Goal: Use online tool/utility: Utilize a website feature to perform a specific function

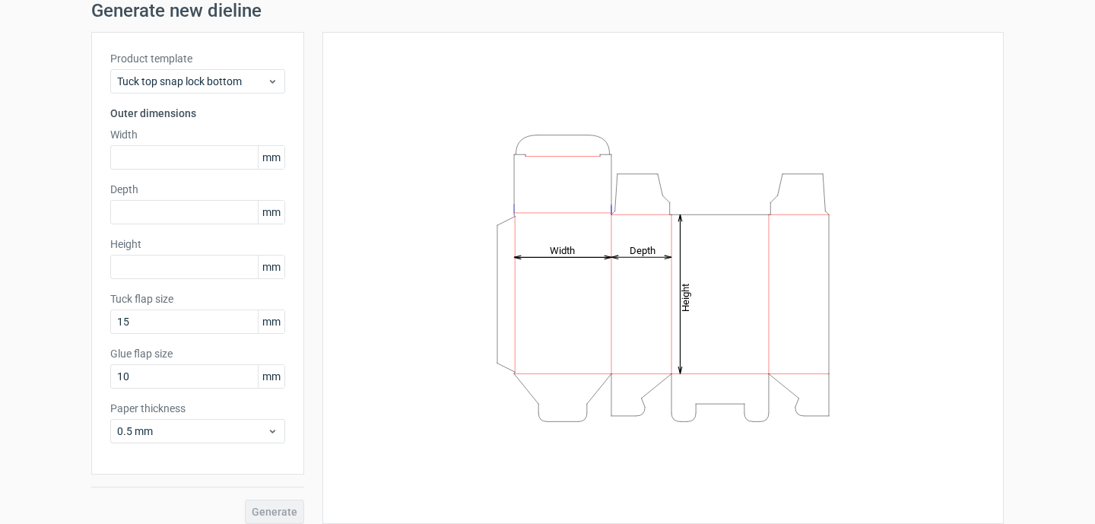
scroll to position [63, 0]
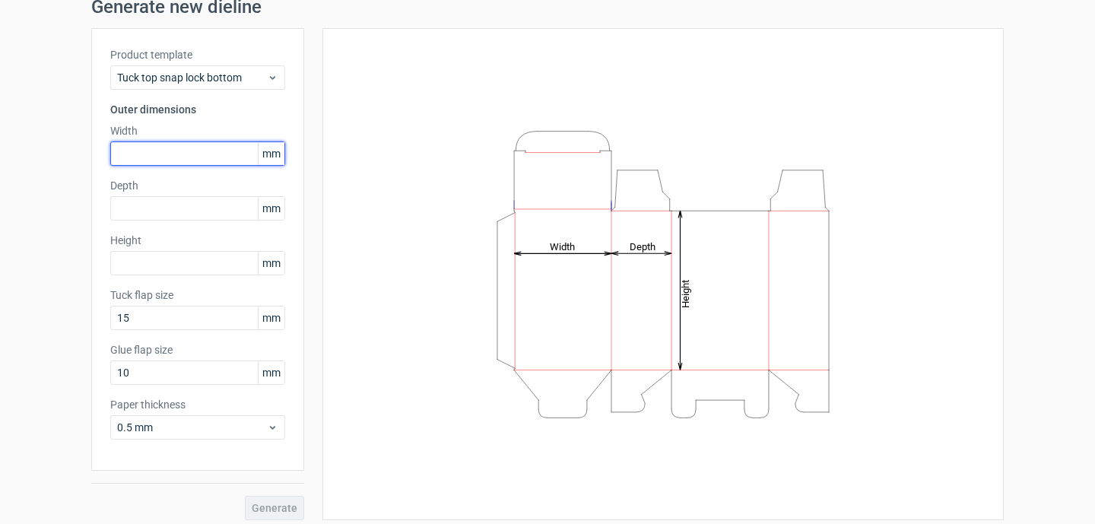
click at [192, 147] on input "text" at bounding box center [197, 153] width 175 height 24
type input "18"
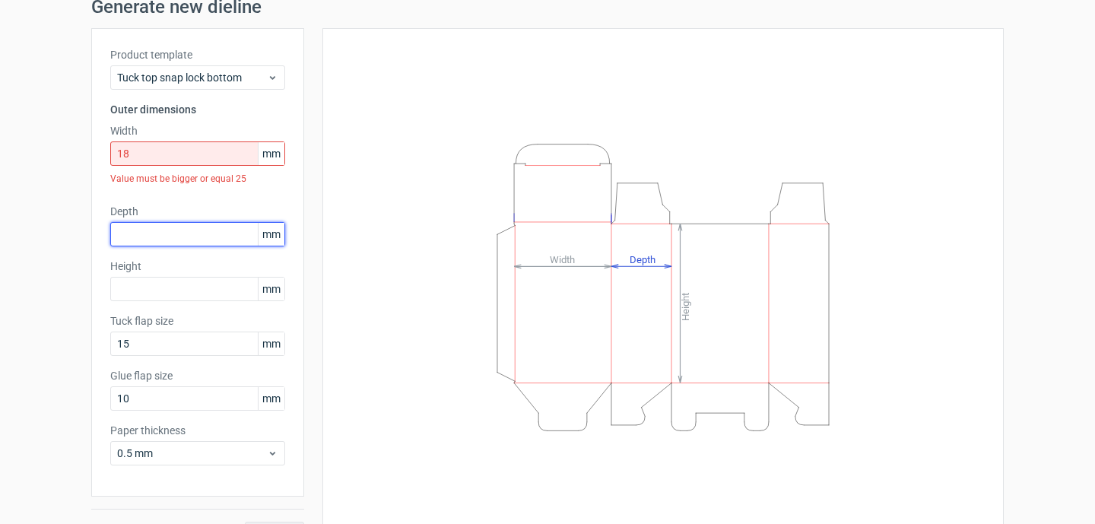
click at [184, 206] on div "Depth mm" at bounding box center [197, 225] width 175 height 43
type input "12"
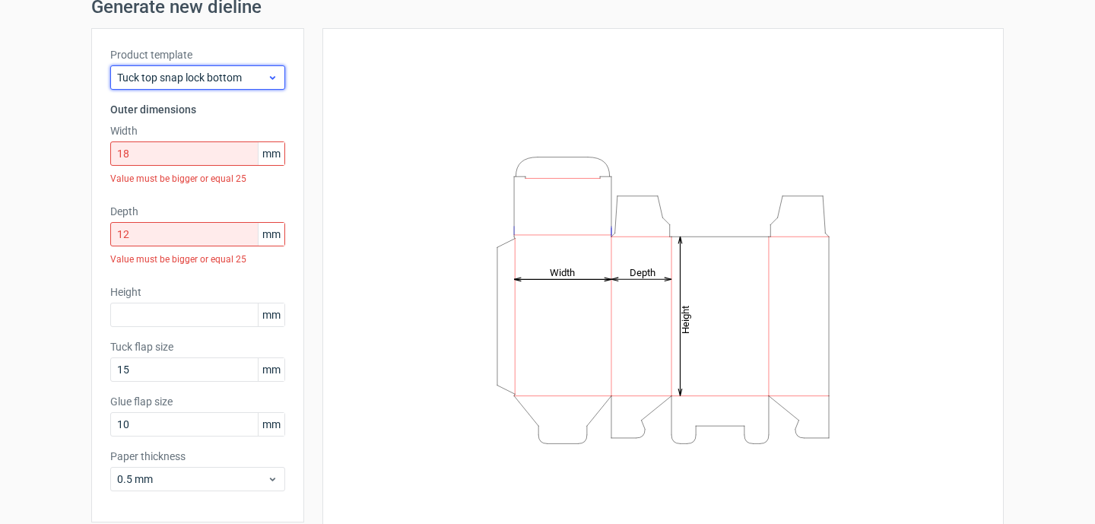
click at [245, 81] on span "Tuck top snap lock bottom" at bounding box center [192, 77] width 150 height 15
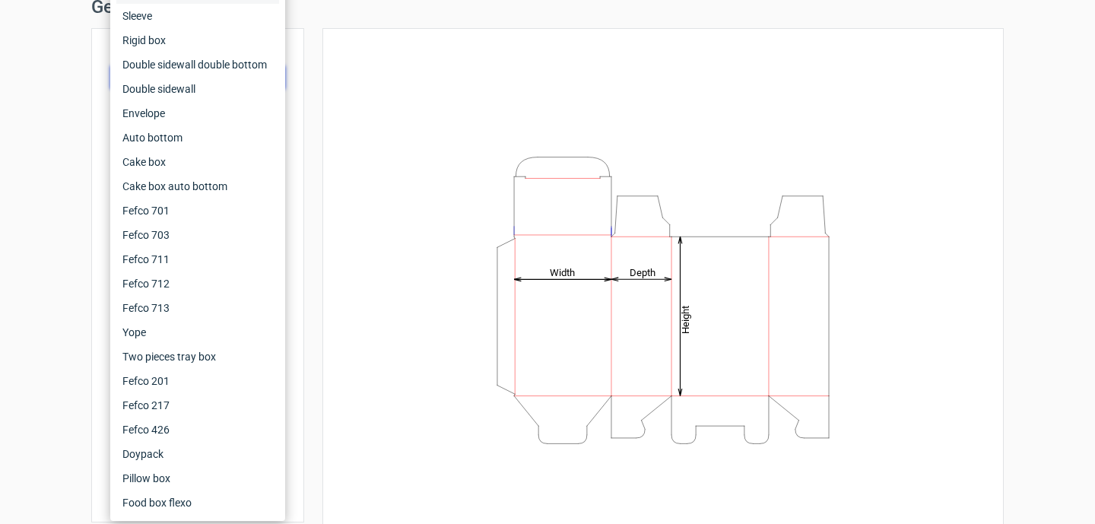
click at [284, 155] on div "Fefco 427 Reverse tuck end Tuck top snap lock bottom Sleeve Rigid box Double si…" at bounding box center [197, 223] width 175 height 596
click at [313, 169] on div "Height Depth Width" at bounding box center [653, 299] width 699 height 543
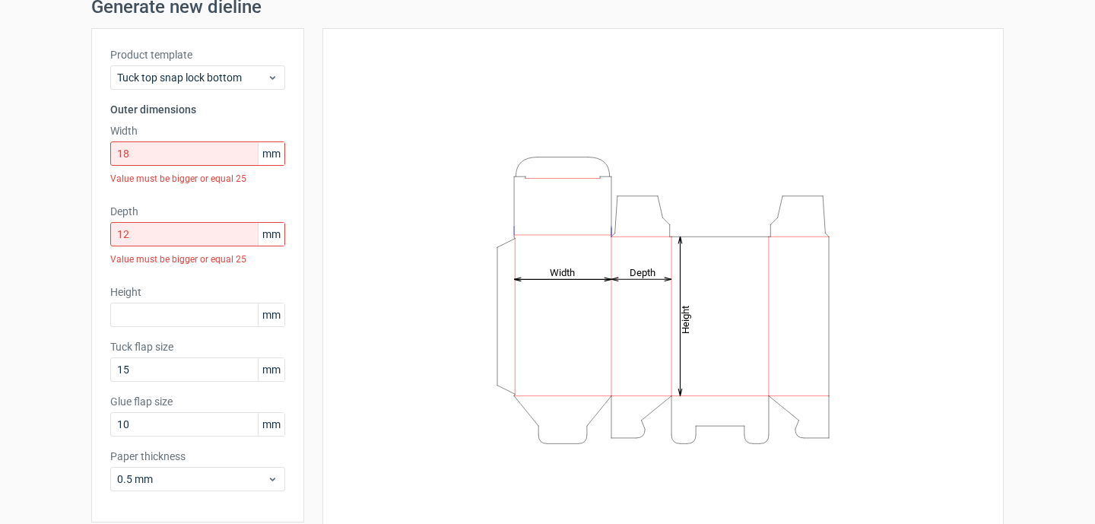
click at [274, 156] on span "mm" at bounding box center [271, 153] width 27 height 23
drag, startPoint x: 283, startPoint y: 155, endPoint x: 267, endPoint y: 152, distance: 16.2
click at [274, 155] on span "mm" at bounding box center [271, 153] width 27 height 23
click at [258, 90] on div "Product template Tuck top snap lock bottom Outer dimensions Width 18 mm Value m…" at bounding box center [197, 275] width 213 height 494
click at [258, 79] on span "Tuck top snap lock bottom" at bounding box center [192, 77] width 150 height 15
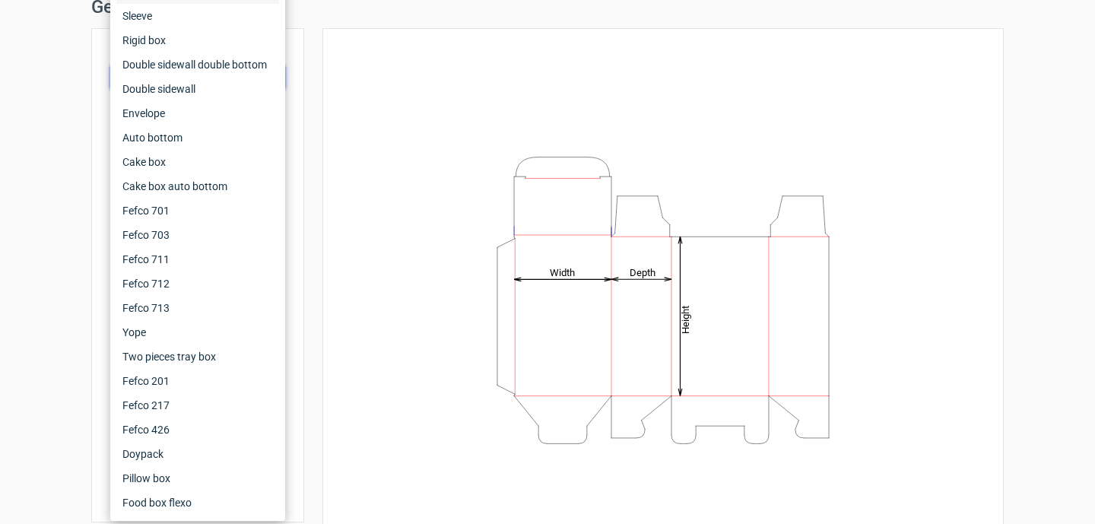
click at [337, 101] on div "Height Depth Width" at bounding box center [662, 299] width 681 height 543
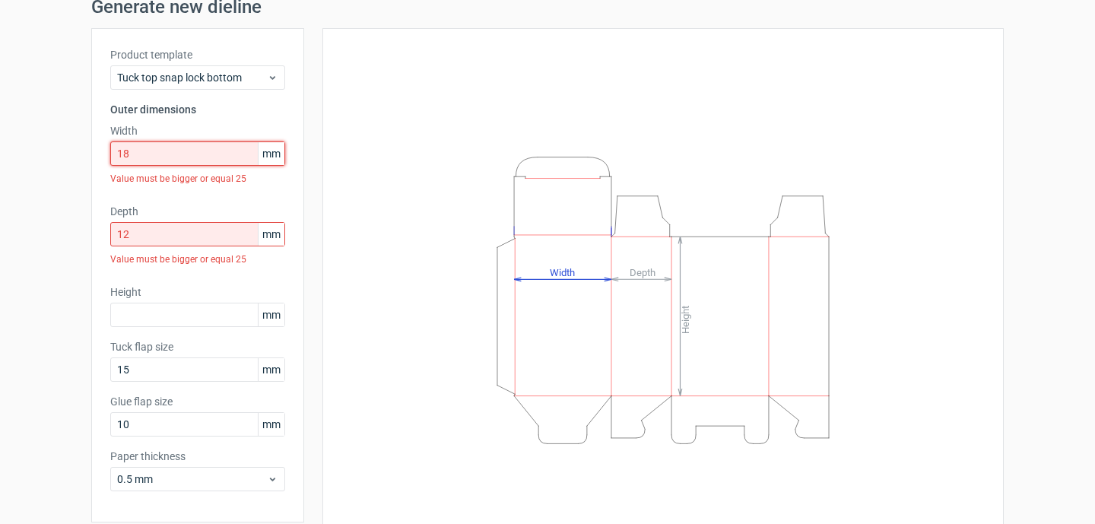
click at [219, 157] on input "18" at bounding box center [197, 153] width 175 height 24
type input "1"
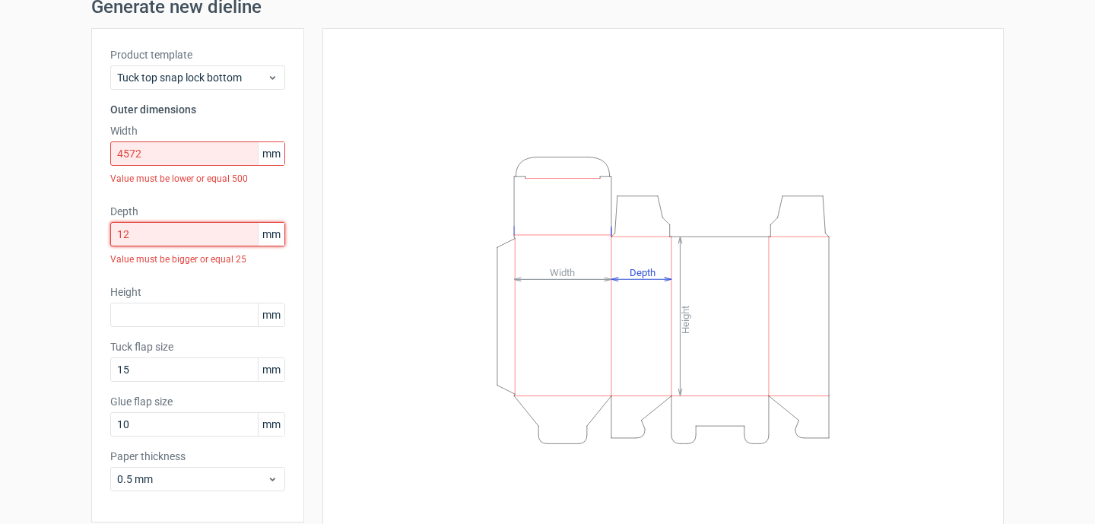
click at [176, 197] on div "Product template Tuck top snap lock bottom Outer dimensions Width 4572 mm Value…" at bounding box center [197, 275] width 213 height 494
click at [182, 156] on input "4572" at bounding box center [197, 153] width 175 height 24
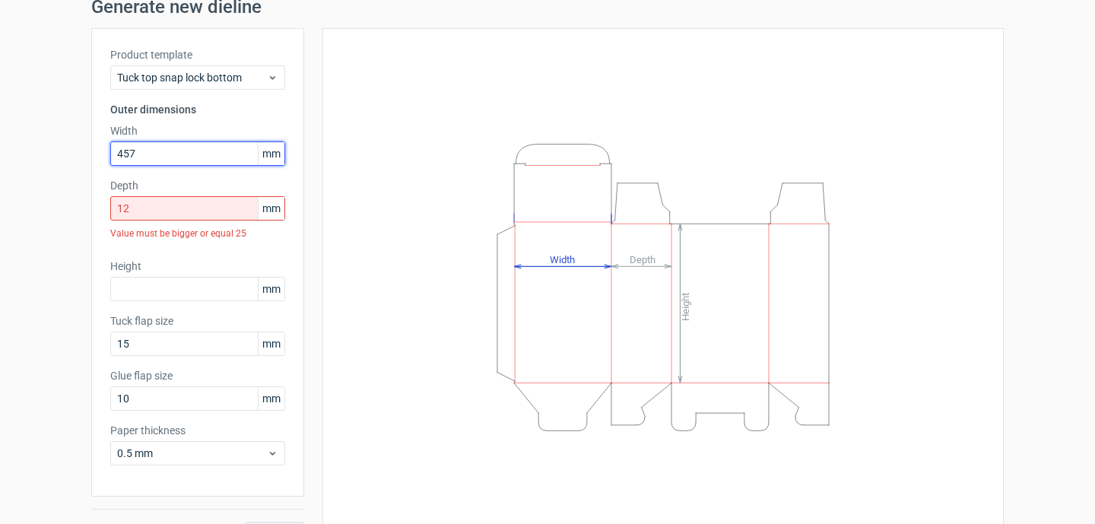
type input "457"
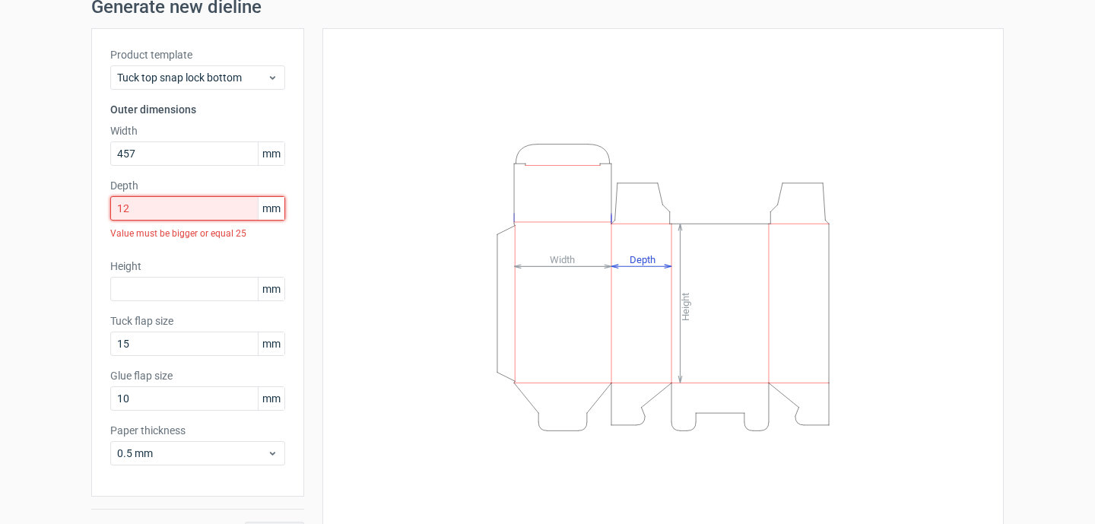
click at [170, 208] on input "12" at bounding box center [197, 208] width 175 height 24
type input "1"
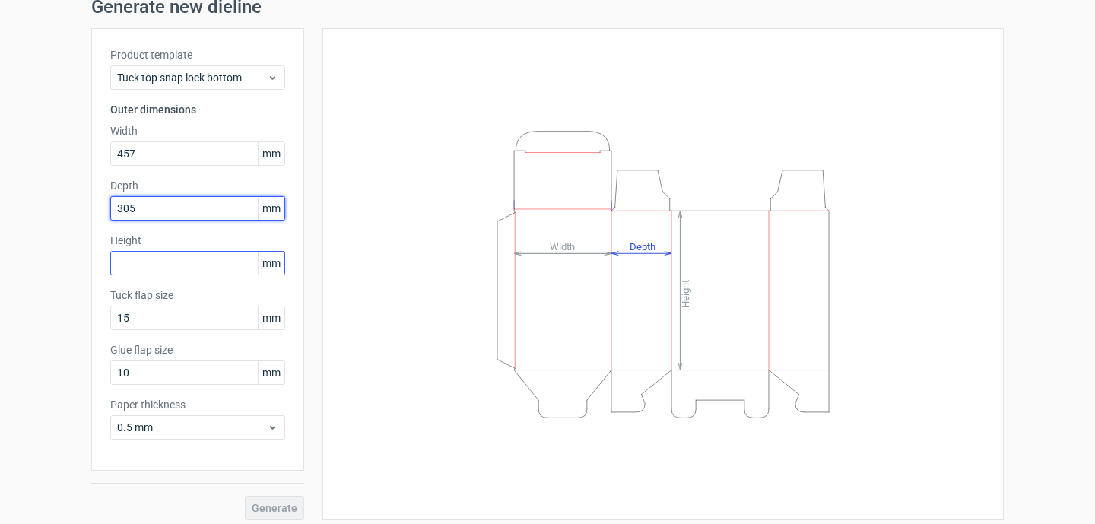
type input "305"
click at [204, 259] on input "text" at bounding box center [197, 263] width 175 height 24
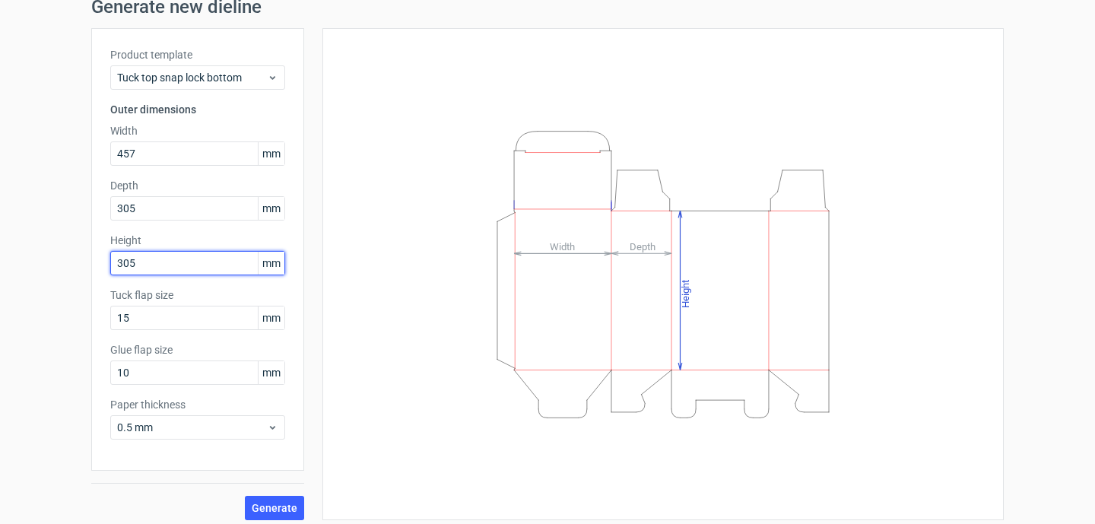
scroll to position [71, 0]
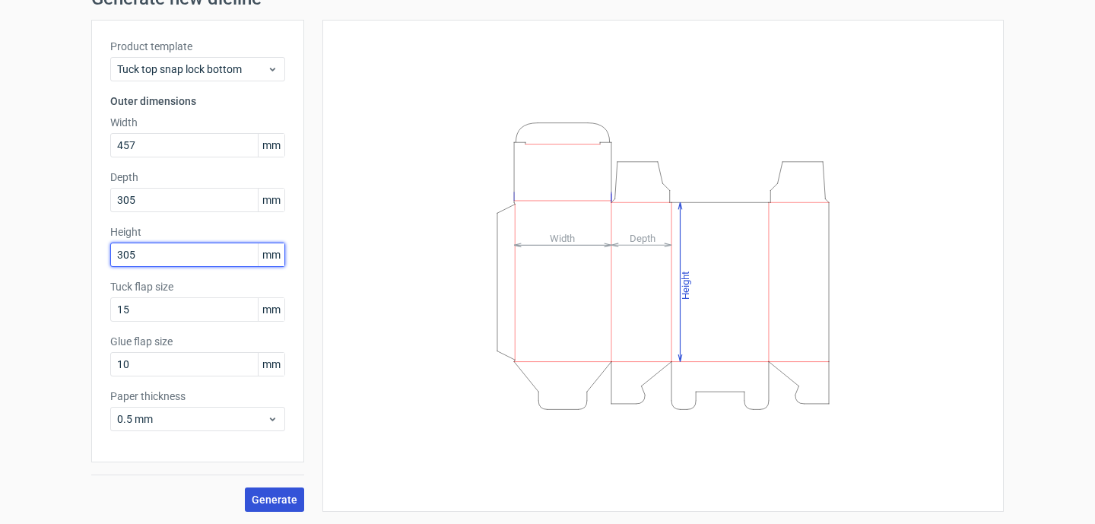
type input "305"
click at [253, 492] on button "Generate" at bounding box center [274, 499] width 59 height 24
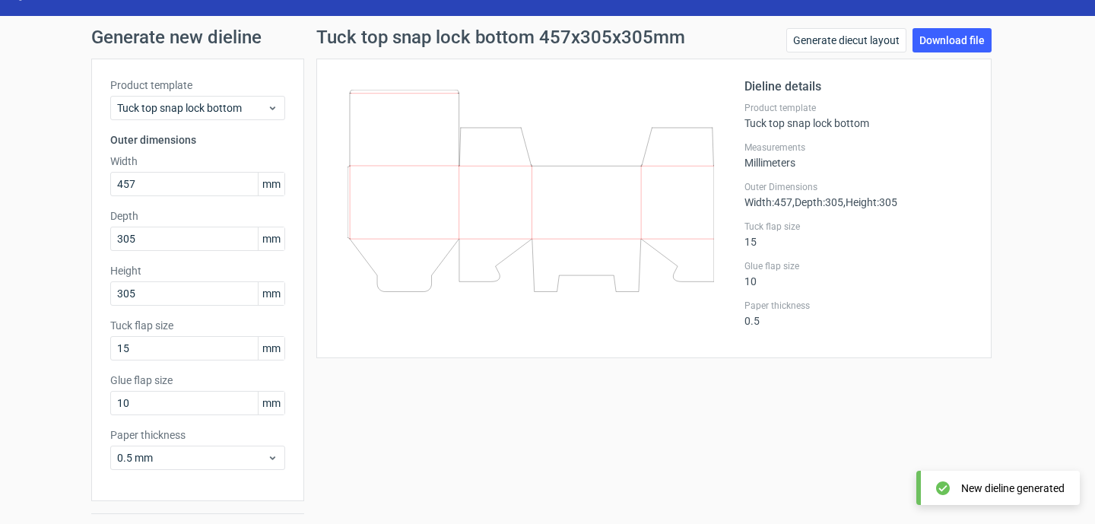
scroll to position [28, 0]
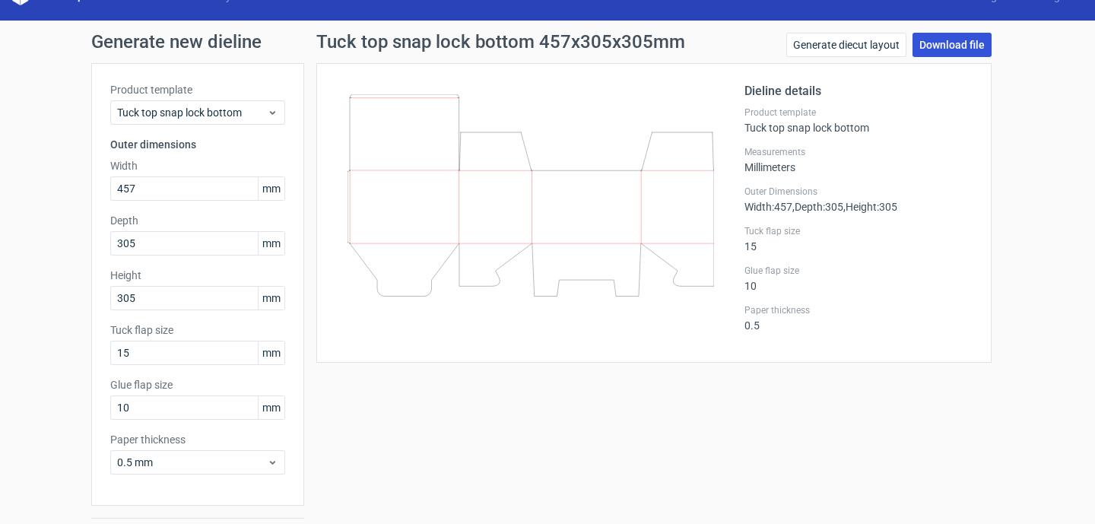
click at [934, 46] on link "Download file" at bounding box center [951, 45] width 79 height 24
click at [1000, 157] on div "Tuck top snap lock bottom 457x305x305mm Generate diecut layout Download file Di…" at bounding box center [653, 294] width 699 height 522
click at [854, 46] on link "Generate diecut layout" at bounding box center [846, 45] width 120 height 24
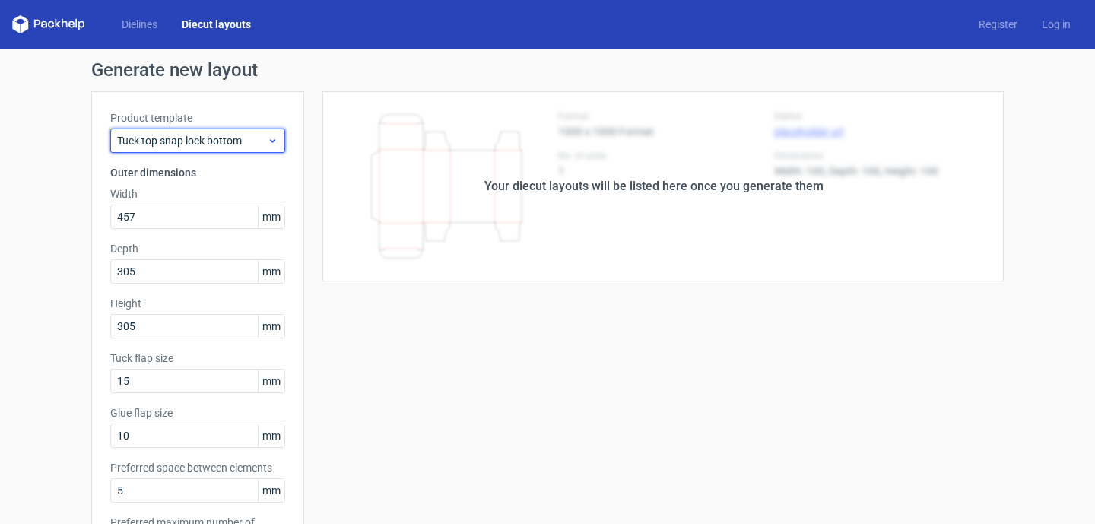
click at [248, 140] on span "Tuck top snap lock bottom" at bounding box center [192, 140] width 150 height 15
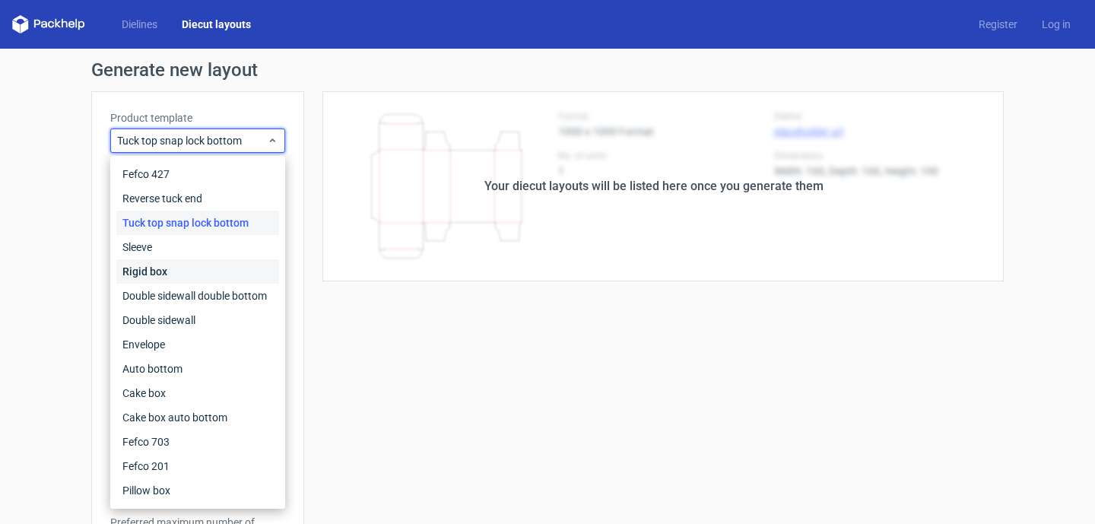
click at [214, 263] on div "Rigid box" at bounding box center [197, 271] width 163 height 24
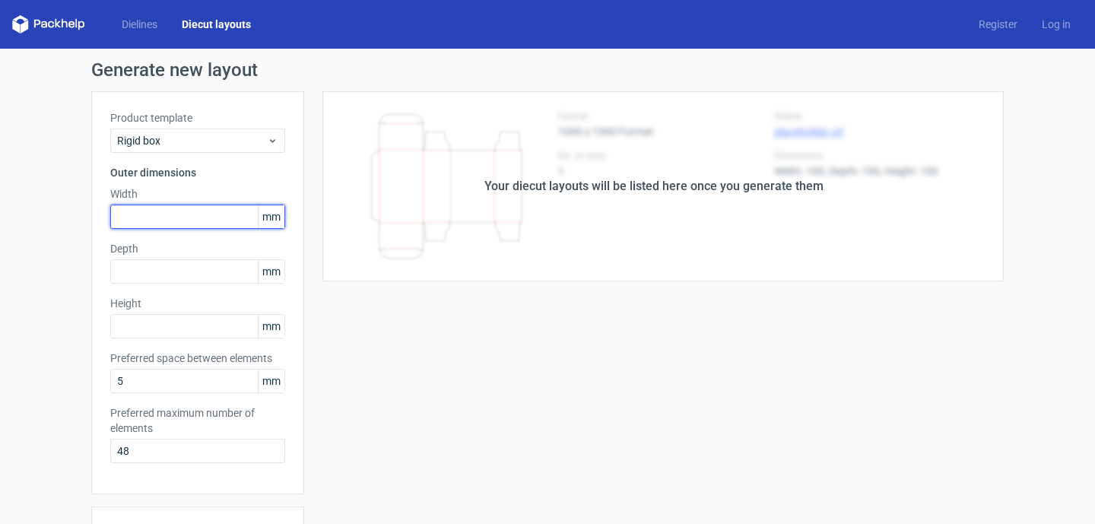
click at [215, 219] on input "text" at bounding box center [197, 216] width 175 height 24
type input "457"
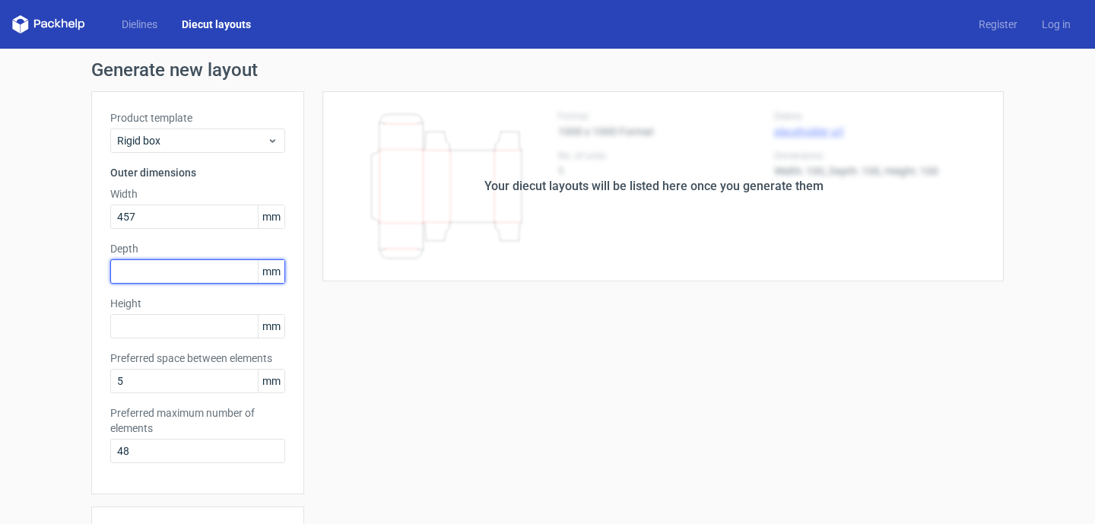
click at [208, 265] on input "text" at bounding box center [197, 271] width 175 height 24
type input "305"
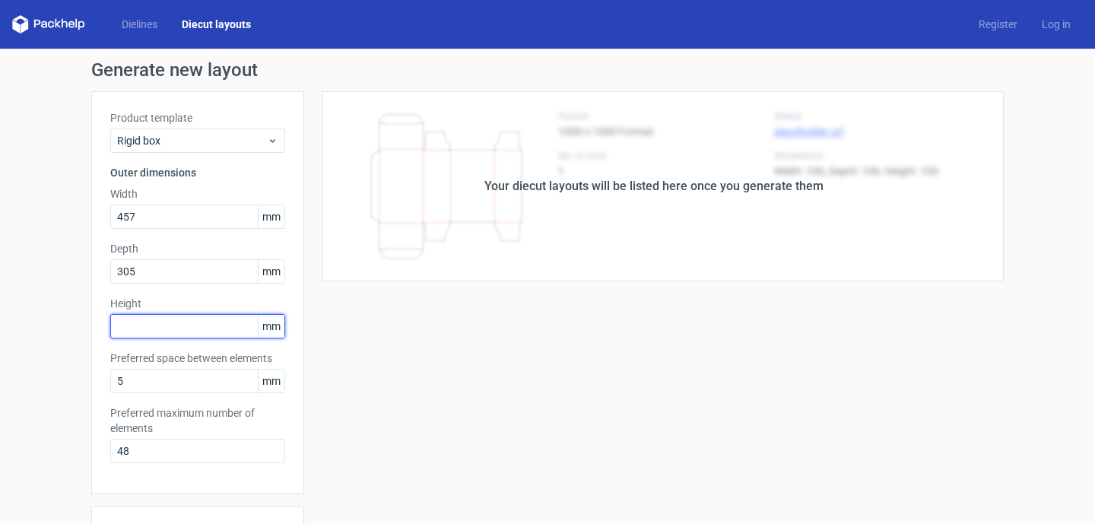
click at [183, 325] on input "text" at bounding box center [197, 326] width 175 height 24
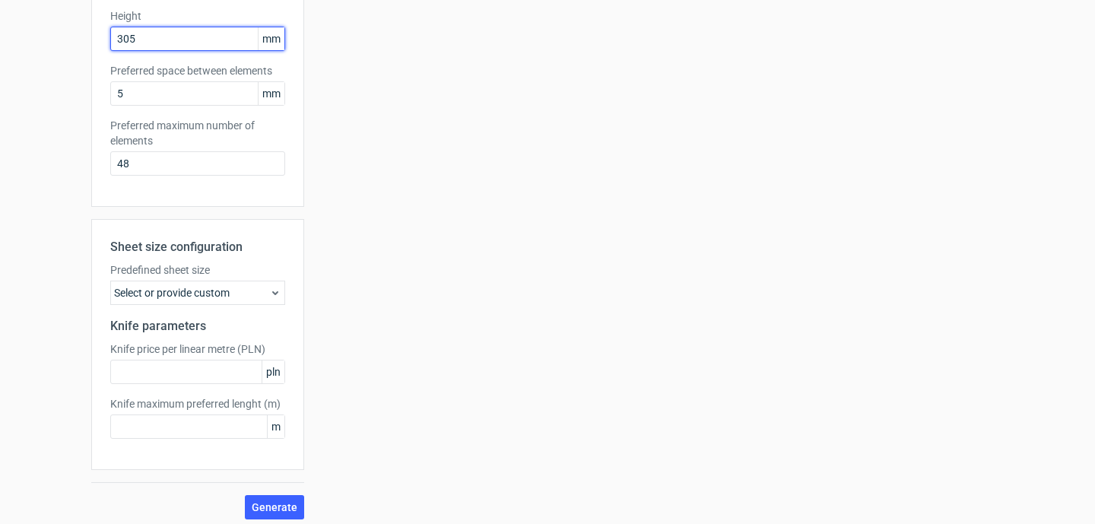
scroll to position [295, 0]
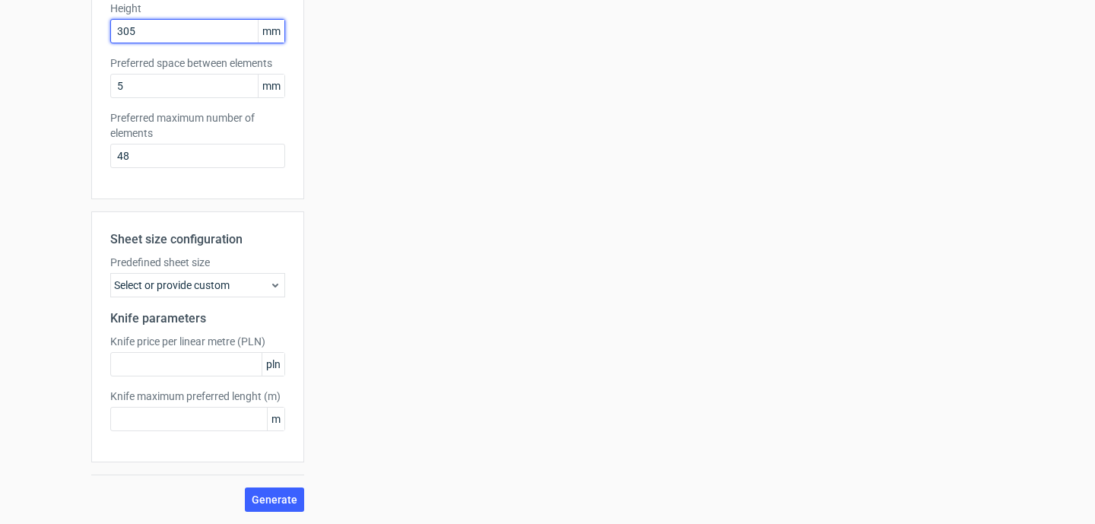
type input "305"
click at [195, 290] on div "Select or provide custom" at bounding box center [197, 285] width 175 height 24
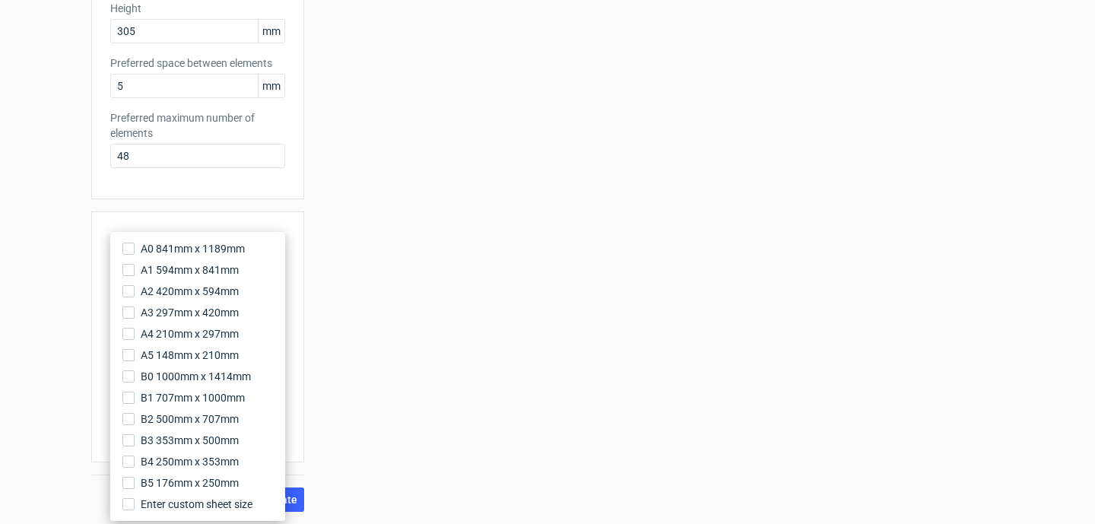
click at [325, 293] on div "Your diecut layouts will be listed here once you generate them Height Depth Wid…" at bounding box center [653, 153] width 699 height 715
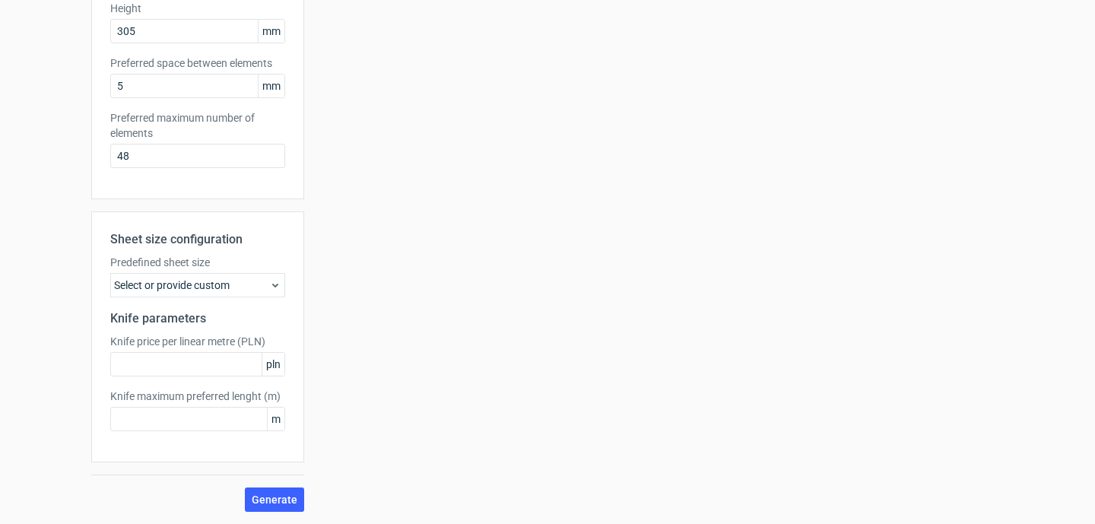
click at [289, 512] on div "Generate new layout Product template Rigid box Outer dimensions Width 457 mm De…" at bounding box center [547, 139] width 1095 height 770
click at [281, 497] on span "Generate" at bounding box center [275, 499] width 46 height 11
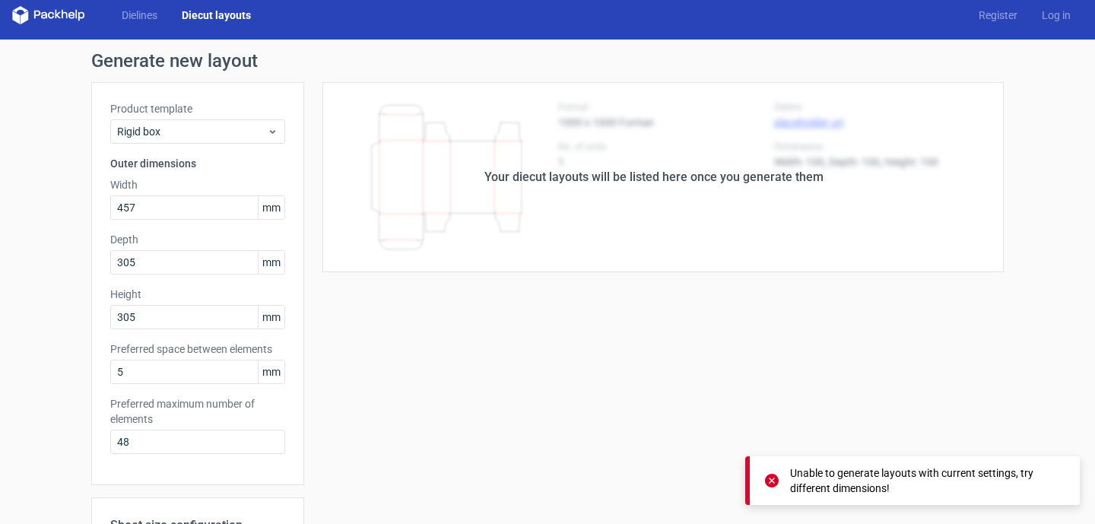
scroll to position [0, 0]
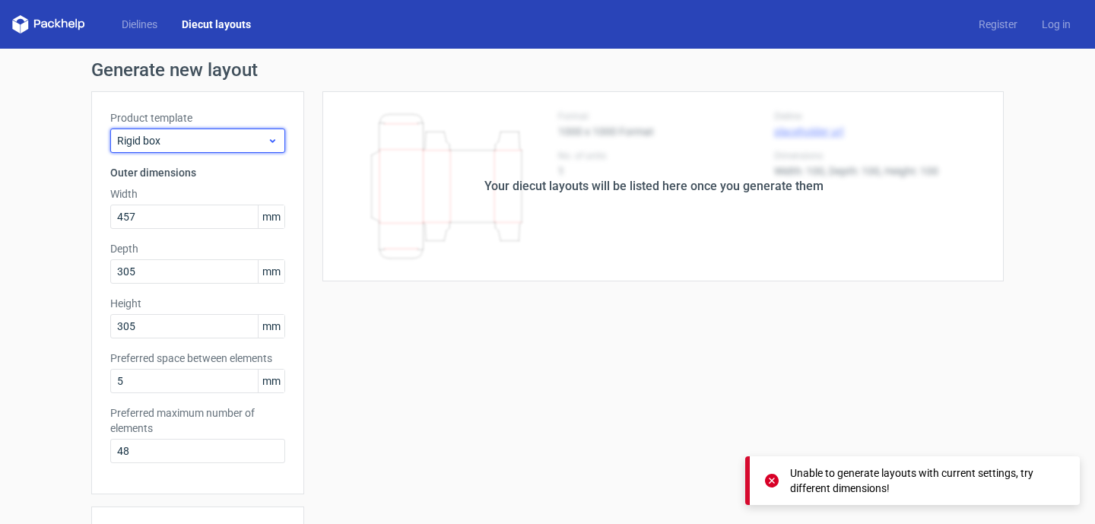
click at [230, 150] on div "Rigid box" at bounding box center [197, 140] width 175 height 24
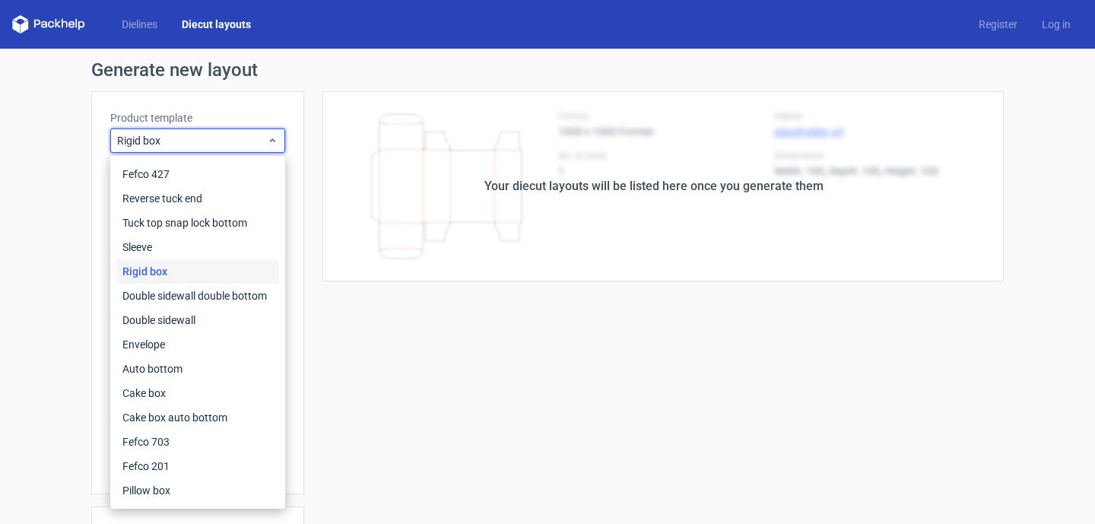
click at [513, 403] on div "Your diecut layouts will be listed here once you generate them Height Depth Wid…" at bounding box center [653, 448] width 699 height 715
